Goal: Check status: Check status

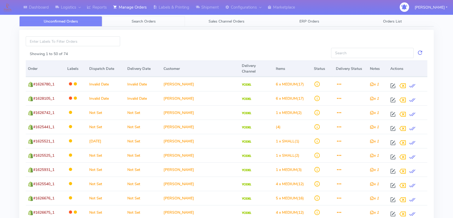
click at [145, 20] on span "Search Orders" at bounding box center [144, 21] width 24 height 5
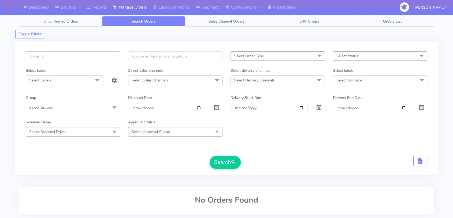
click at [65, 54] on input "text" at bounding box center [73, 56] width 94 height 10
paste input "1627032"
type input "1627032"
click at [215, 106] on span at bounding box center [217, 108] width 6 height 5
click at [219, 159] on button "Search" at bounding box center [225, 162] width 31 height 13
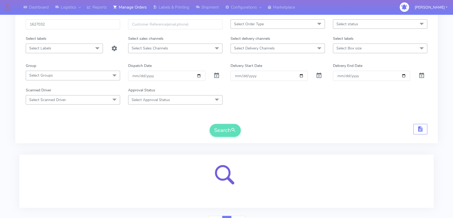
scroll to position [59, 0]
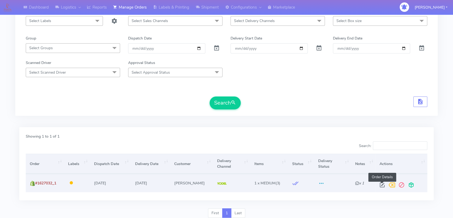
click at [383, 183] on span at bounding box center [383, 185] width 10 height 5
select select "5"
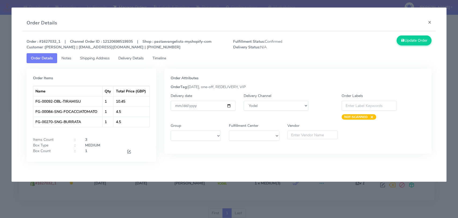
click at [133, 60] on span "Delivery Details" at bounding box center [130, 58] width 25 height 5
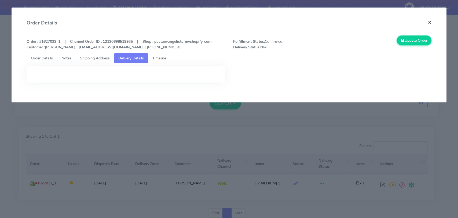
click at [426, 21] on button "×" at bounding box center [430, 22] width 12 height 14
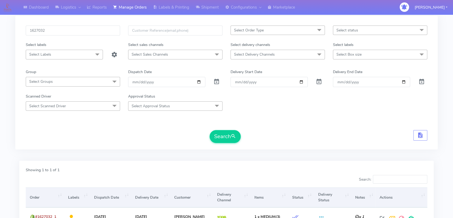
scroll to position [0, 0]
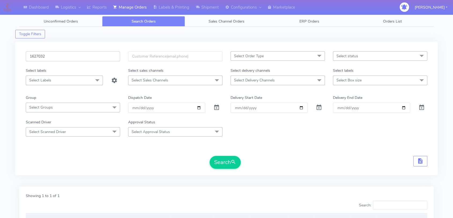
click at [67, 56] on input "1627032" at bounding box center [73, 56] width 94 height 10
click at [62, 51] on input "1627032" at bounding box center [73, 56] width 94 height 10
drag, startPoint x: 62, startPoint y: 51, endPoint x: 77, endPoint y: 60, distance: 16.7
click at [63, 51] on input "1627032" at bounding box center [73, 56] width 94 height 10
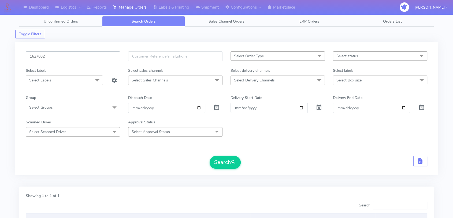
paste input "198"
type input "1627198"
click at [222, 159] on button "Search" at bounding box center [225, 162] width 31 height 13
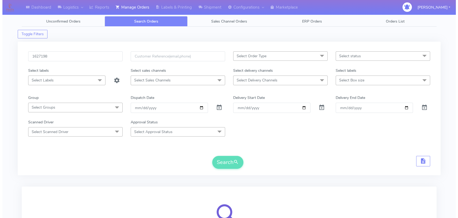
scroll to position [59, 0]
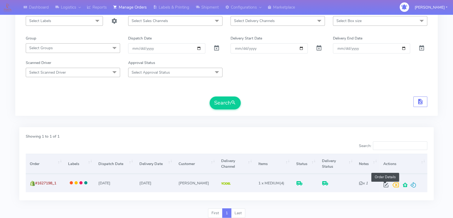
click at [387, 186] on span at bounding box center [387, 185] width 10 height 5
select select "5"
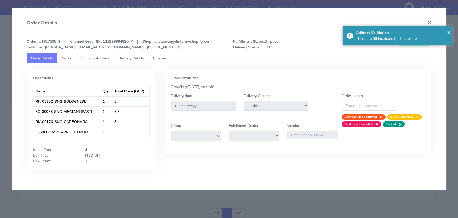
click at [133, 59] on span "Delivery Details" at bounding box center [130, 58] width 25 height 5
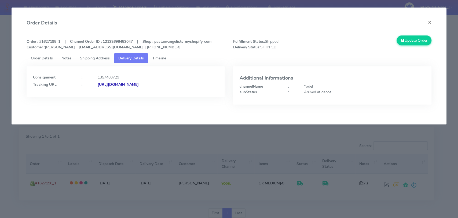
copy strong "JJD0002249960903396"
drag, startPoint x: 200, startPoint y: 83, endPoint x: 156, endPoint y: 82, distance: 44.6
click at [156, 82] on div "[URL][DOMAIN_NAME]" at bounding box center [158, 85] width 129 height 6
